Goal: Information Seeking & Learning: Find specific page/section

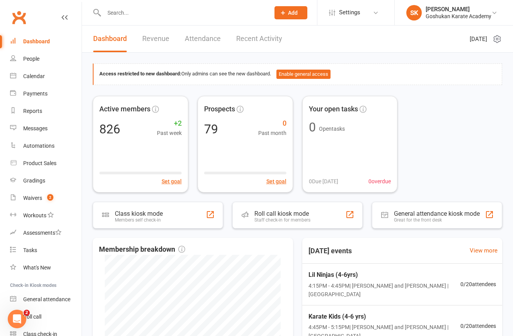
click at [121, 14] on input "text" at bounding box center [183, 12] width 163 height 11
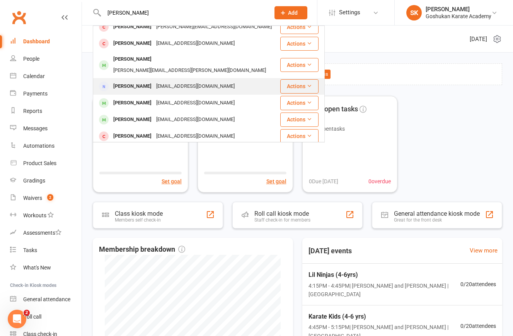
scroll to position [26, 0]
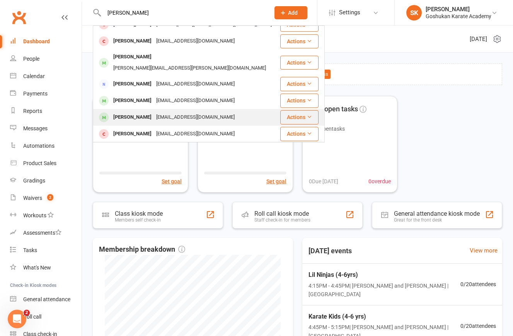
type input "[PERSON_NAME]"
click at [124, 112] on div "[PERSON_NAME]" at bounding box center [132, 117] width 43 height 11
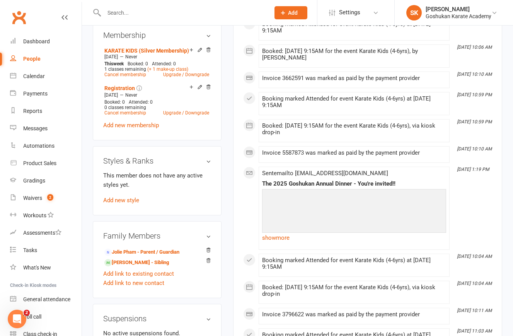
scroll to position [341, 0]
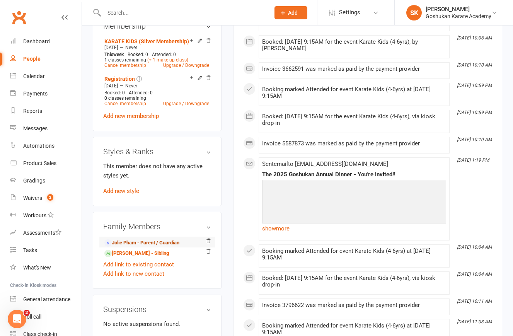
click at [122, 247] on link "Jolie Pham - Parent / Guardian" at bounding box center [141, 243] width 75 height 8
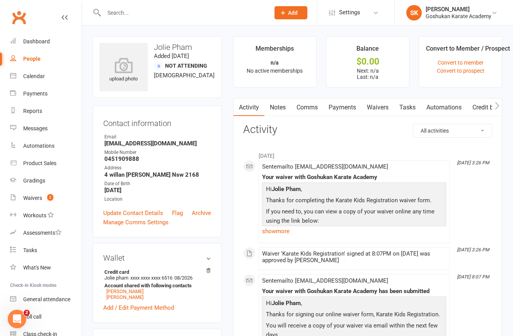
click at [378, 109] on link "Waivers" at bounding box center [377, 107] width 32 height 18
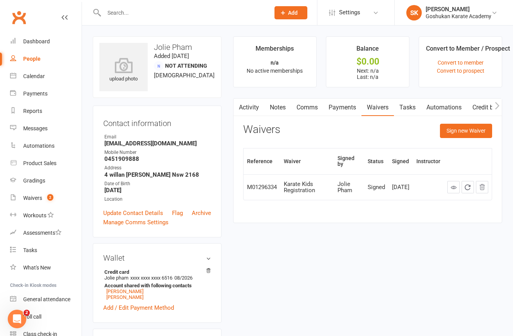
click at [342, 107] on link "Payments" at bounding box center [342, 107] width 38 height 18
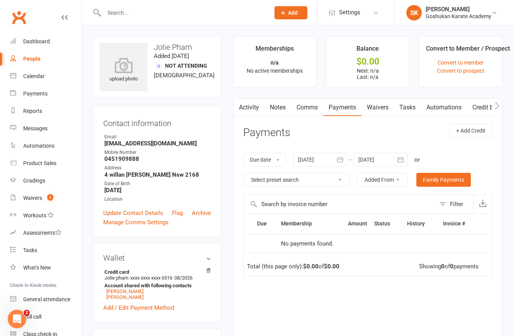
click at [224, 103] on div "upload photo Jolie Pham Added [DATE] Not Attending [DEMOGRAPHIC_DATA] Contact i…" at bounding box center [157, 300] width 140 height 528
click at [378, 107] on link "Waivers" at bounding box center [377, 107] width 32 height 18
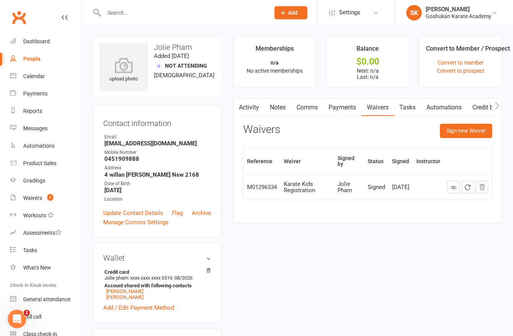
click at [339, 107] on link "Payments" at bounding box center [342, 107] width 38 height 18
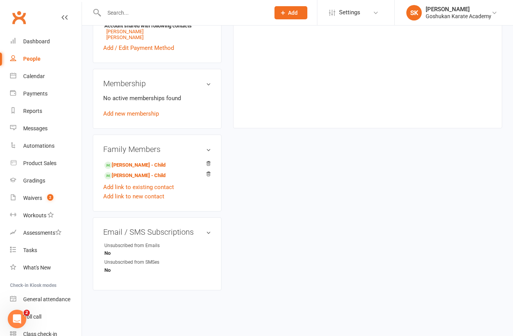
scroll to position [265, 0]
click at [127, 161] on link "[PERSON_NAME] - Child" at bounding box center [134, 165] width 61 height 8
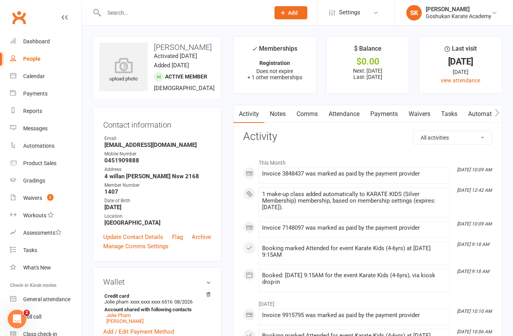
click at [421, 109] on link "Waivers" at bounding box center [419, 114] width 32 height 18
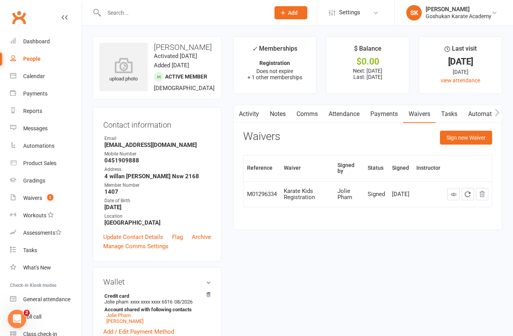
click at [345, 113] on link "Attendance" at bounding box center [344, 114] width 42 height 18
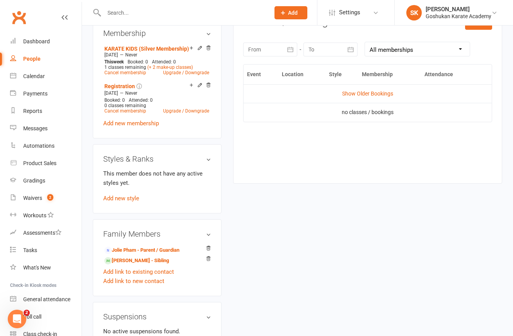
scroll to position [334, 0]
click at [125, 264] on link "[PERSON_NAME] - Sibling" at bounding box center [136, 260] width 64 height 8
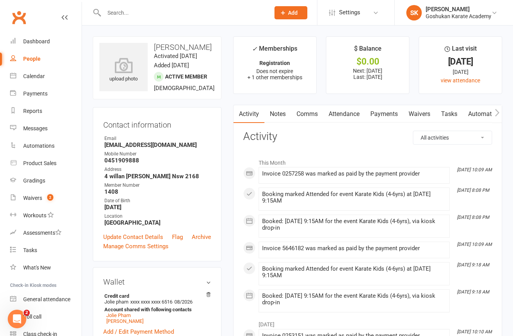
click at [345, 116] on link "Attendance" at bounding box center [344, 114] width 42 height 18
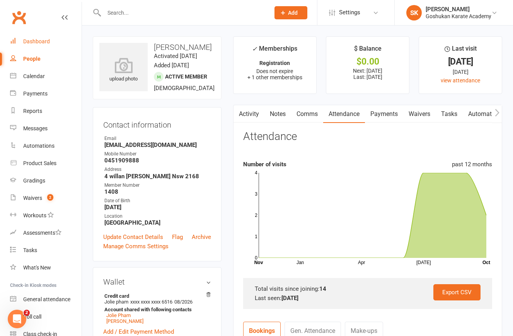
click at [30, 40] on div "Dashboard" at bounding box center [36, 41] width 27 height 6
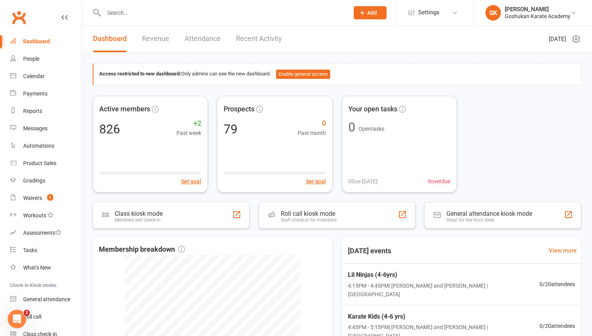
click at [33, 42] on div "Dashboard" at bounding box center [36, 41] width 27 height 6
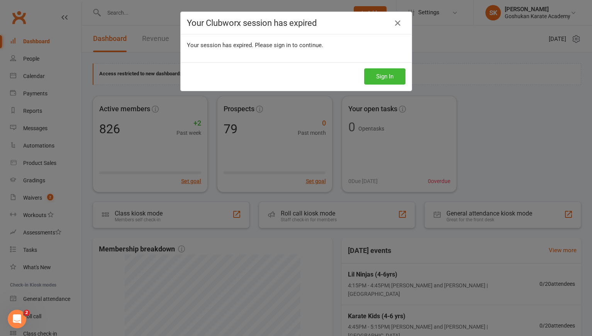
click at [115, 13] on div "Your Clubworx session has expired Your session has expired. Please sign in to c…" at bounding box center [296, 168] width 592 height 336
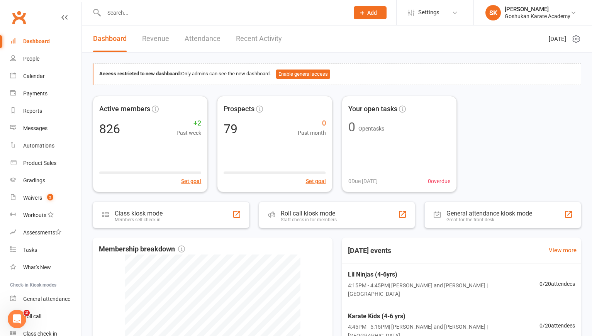
click at [118, 13] on input "text" at bounding box center [223, 12] width 242 height 11
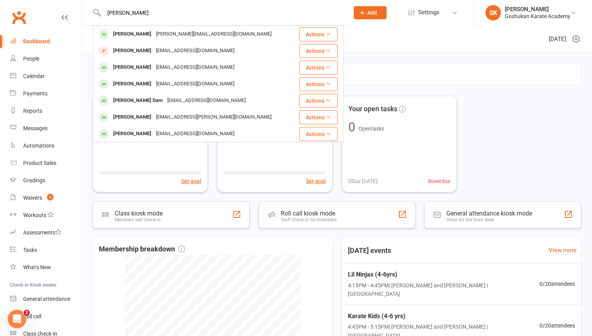
type input "[PERSON_NAME]"
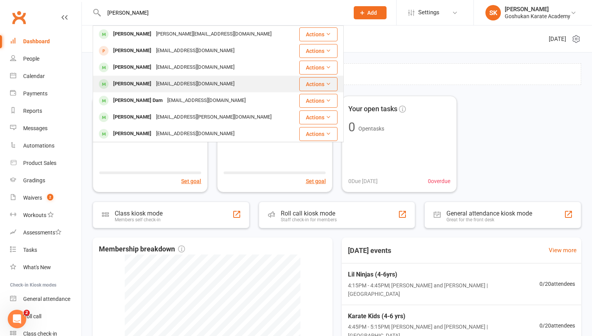
drag, startPoint x: 104, startPoint y: 23, endPoint x: 122, endPoint y: 85, distance: 64.5
click at [122, 85] on div "[PERSON_NAME]" at bounding box center [132, 83] width 43 height 11
